Goal: Task Accomplishment & Management: Manage account settings

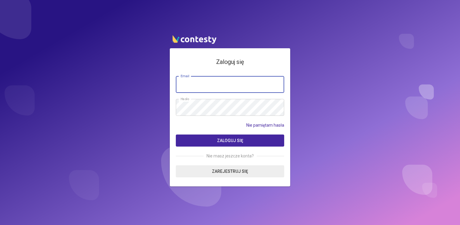
click at [226, 84] on input "email" at bounding box center [230, 84] width 108 height 17
type input "**********"
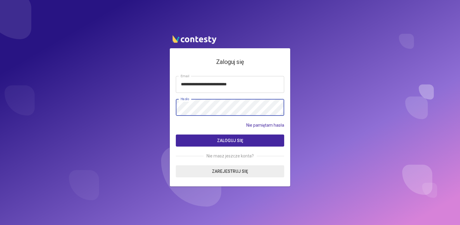
click at [176, 134] on button "Zaloguj się" at bounding box center [230, 140] width 108 height 12
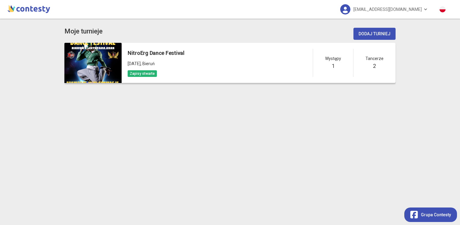
click at [103, 62] on div at bounding box center [92, 63] width 57 height 40
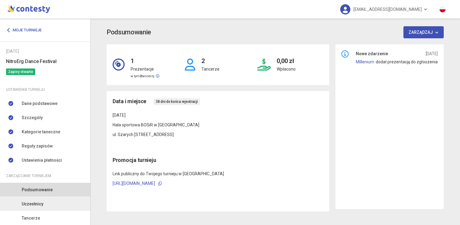
click at [47, 201] on link "Uczestnicy" at bounding box center [45, 204] width 90 height 14
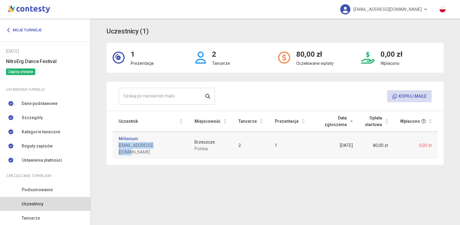
drag, startPoint x: 119, startPoint y: 145, endPoint x: 161, endPoint y: 146, distance: 42.2
click at [161, 146] on div "Millenium [EMAIL_ADDRESS][DOMAIN_NAME]" at bounding box center [151, 145] width 64 height 20
copy span "[EMAIL_ADDRESS][DOMAIN_NAME]"
click at [423, 8] on link "[EMAIL_ADDRESS][DOMAIN_NAME]" at bounding box center [384, 9] width 100 height 19
click at [386, 26] on link "Wyloguj" at bounding box center [374, 27] width 60 height 11
